Goal: Task Accomplishment & Management: Manage account settings

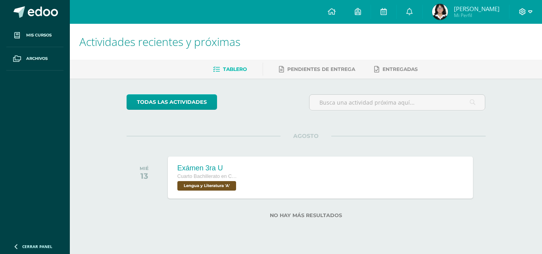
click at [520, 9] on div at bounding box center [525, 12] width 33 height 24
click at [520, 10] on icon at bounding box center [522, 11] width 7 height 7
click at [517, 54] on span "Cerrar sesión" at bounding box center [505, 54] width 36 height 8
